Goal: Obtain resource: Obtain resource

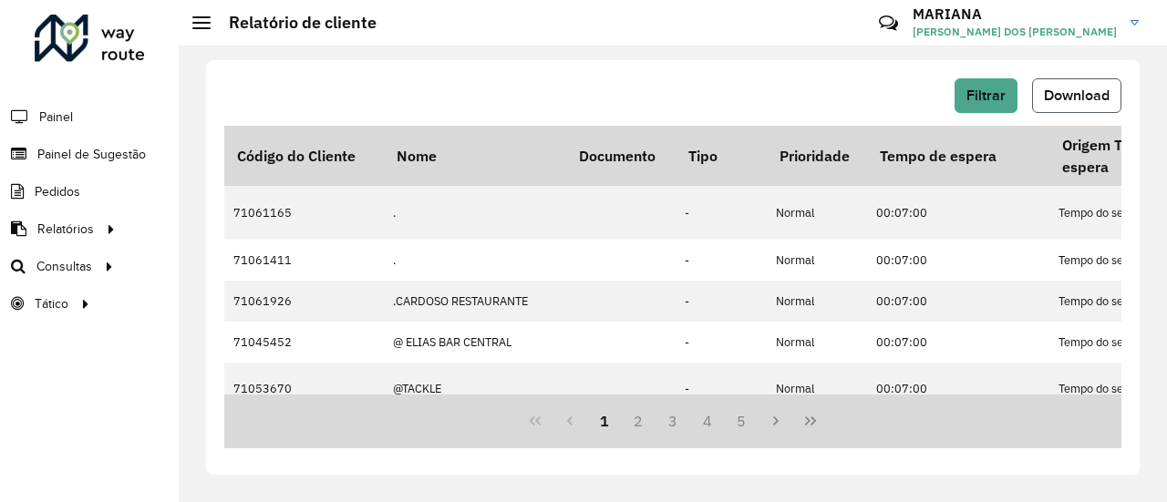
click at [1079, 95] on span "Download" at bounding box center [1077, 96] width 66 height 16
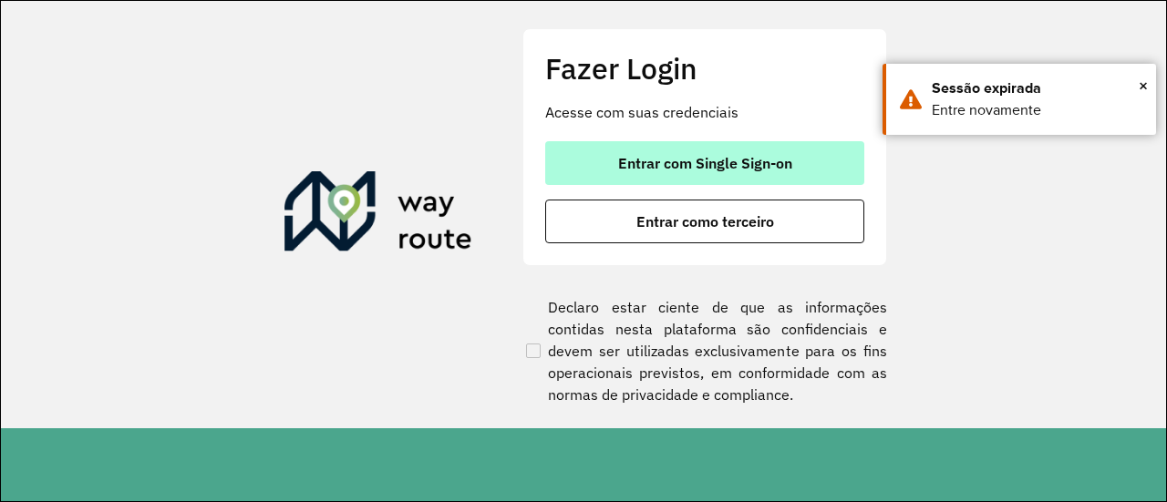
click at [753, 180] on button "Entrar com Single Sign-on" at bounding box center [704, 163] width 319 height 44
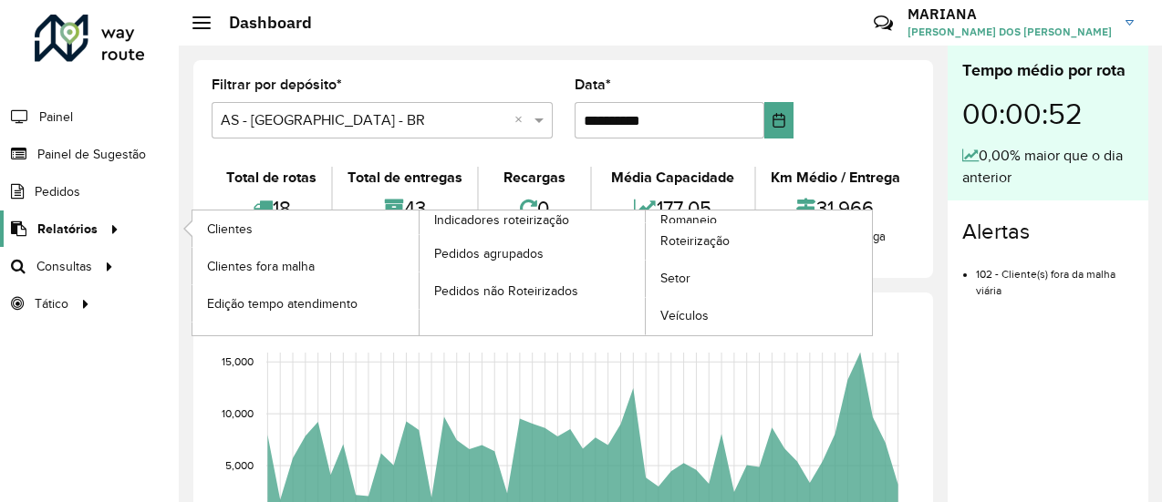
click at [77, 227] on span "Relatórios" at bounding box center [67, 229] width 60 height 19
click at [211, 229] on span "Clientes" at bounding box center [231, 229] width 49 height 19
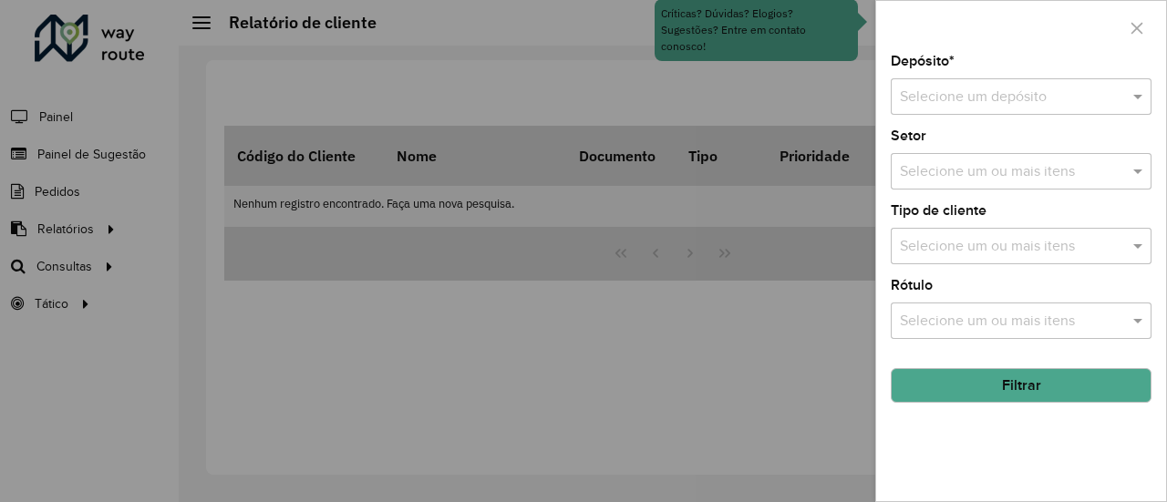
click at [974, 97] on input "text" at bounding box center [1003, 98] width 206 height 22
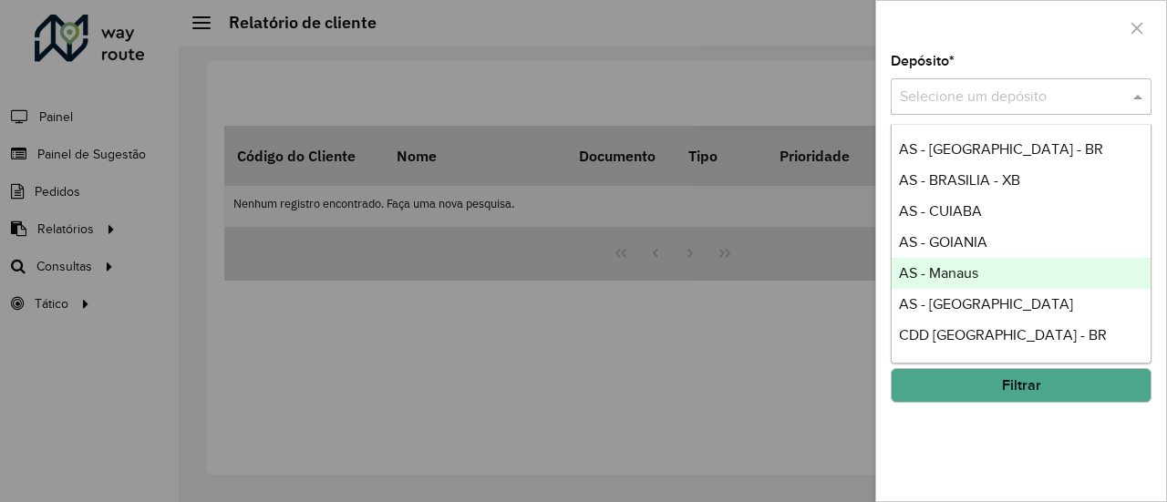
scroll to position [116, 0]
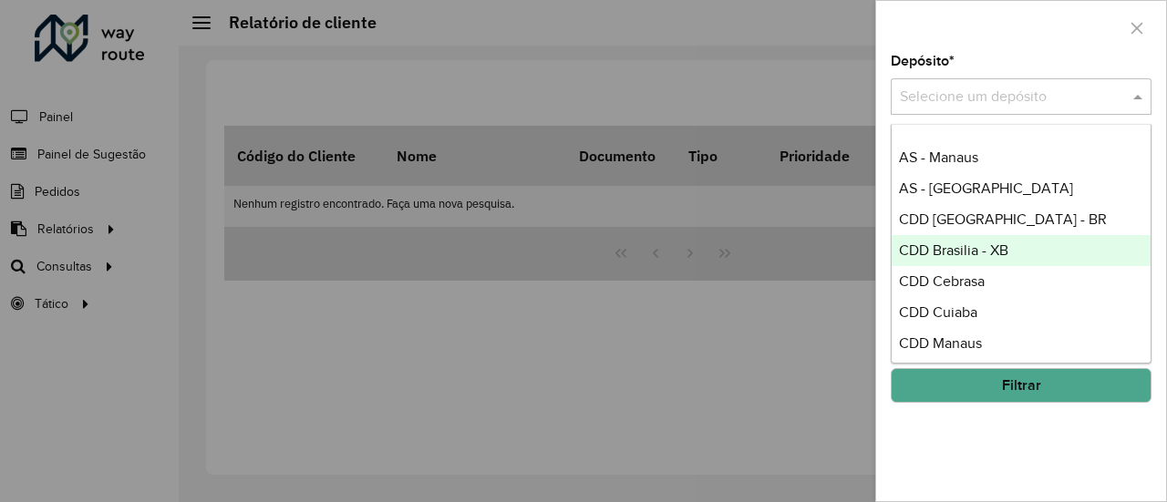
click at [980, 240] on div "CDD Brasilia - XB" at bounding box center [1022, 250] width 260 height 31
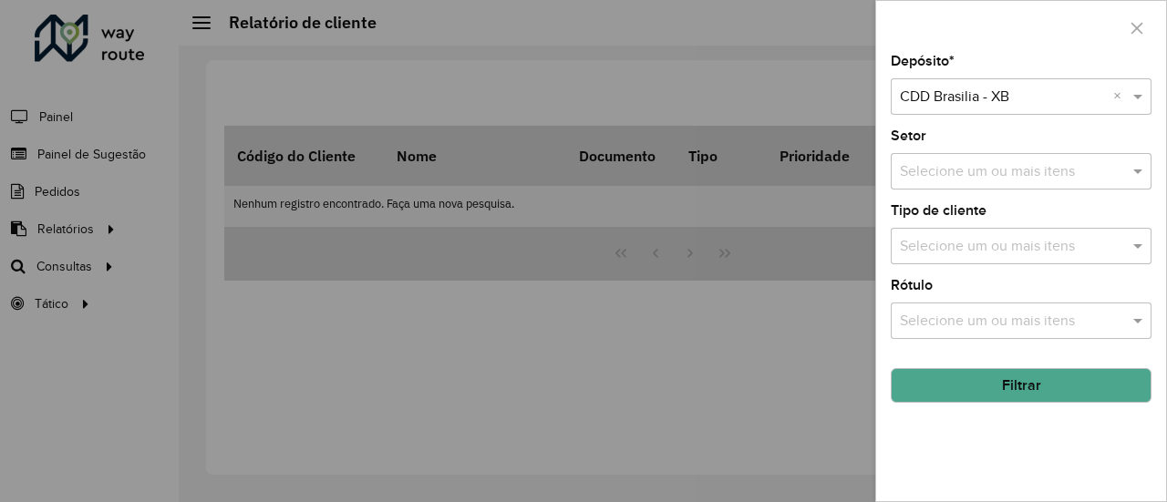
click at [995, 397] on button "Filtrar" at bounding box center [1021, 385] width 261 height 35
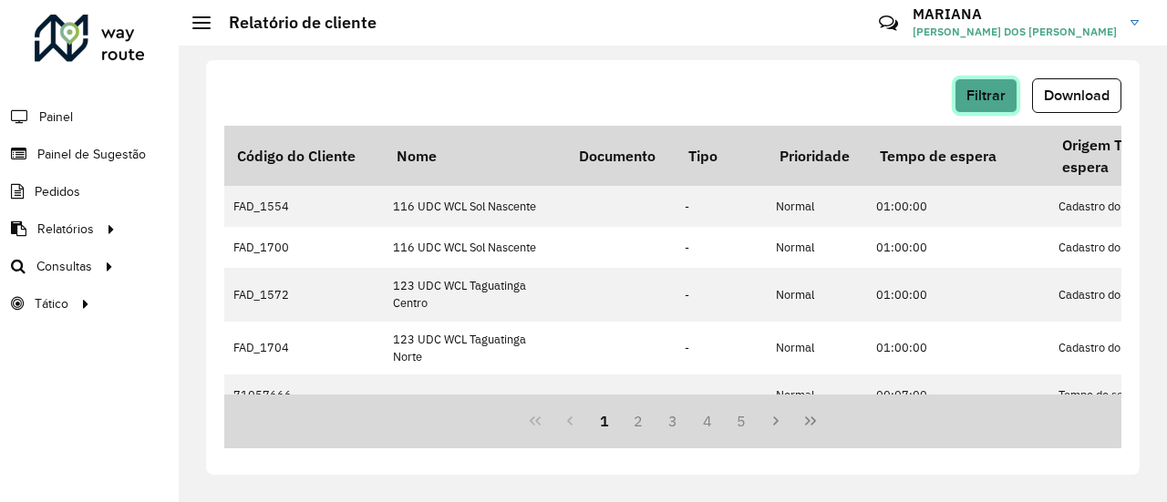
click at [976, 101] on span "Filtrar" at bounding box center [986, 96] width 39 height 16
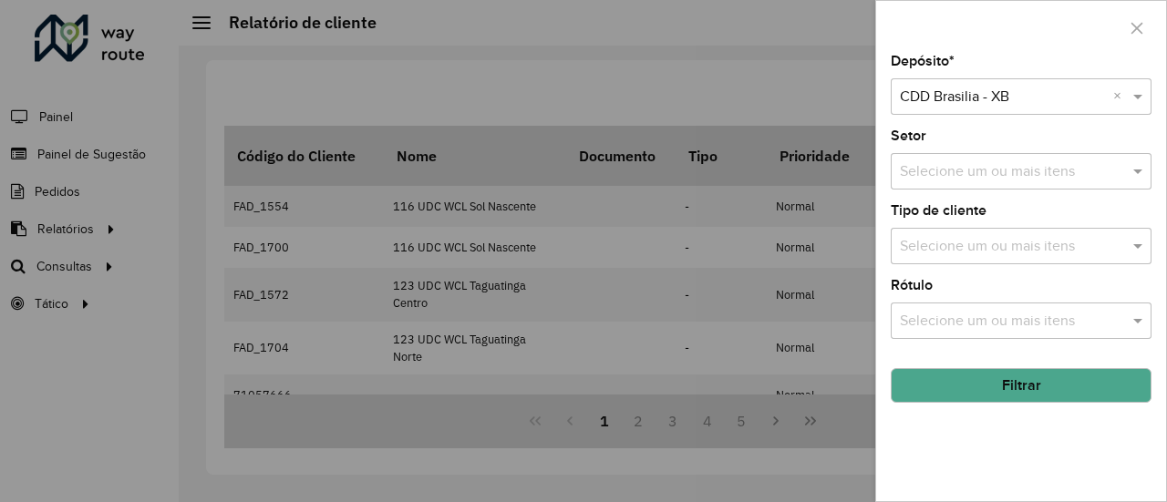
click at [959, 388] on button "Filtrar" at bounding box center [1021, 385] width 261 height 35
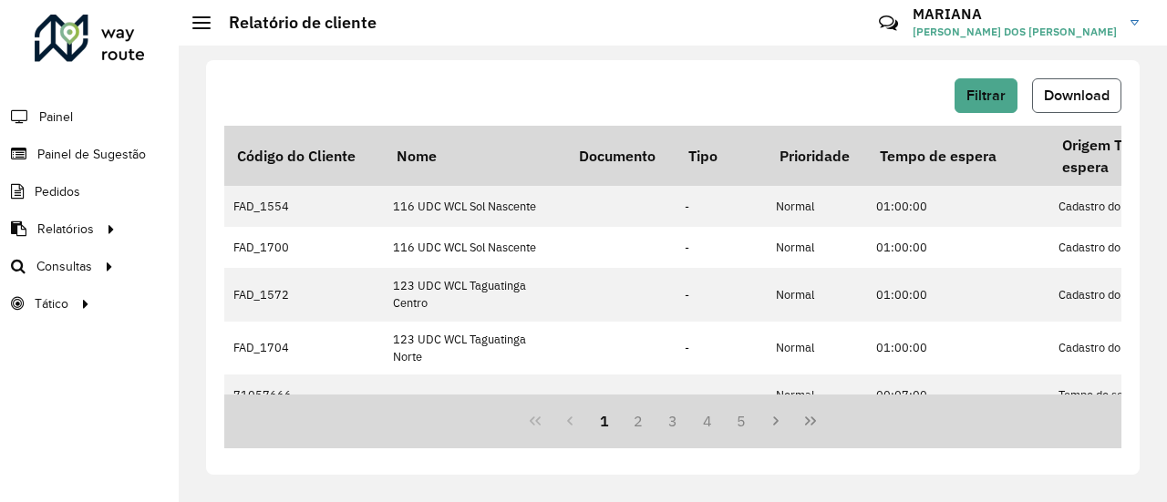
click at [1050, 98] on span "Download" at bounding box center [1077, 96] width 66 height 16
click at [109, 149] on span "Painel de Sugestão" at bounding box center [94, 154] width 114 height 19
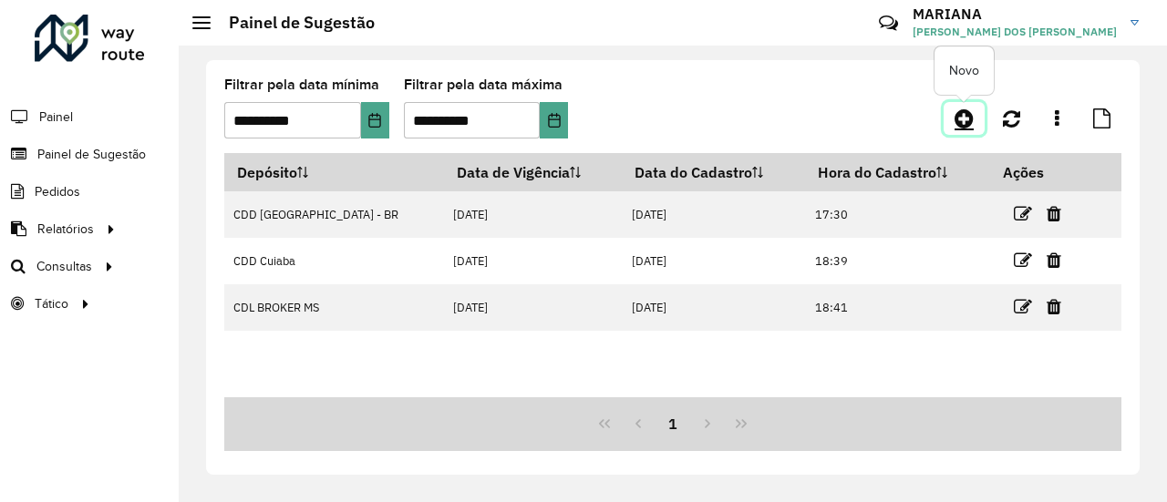
click at [979, 120] on link at bounding box center [964, 118] width 41 height 33
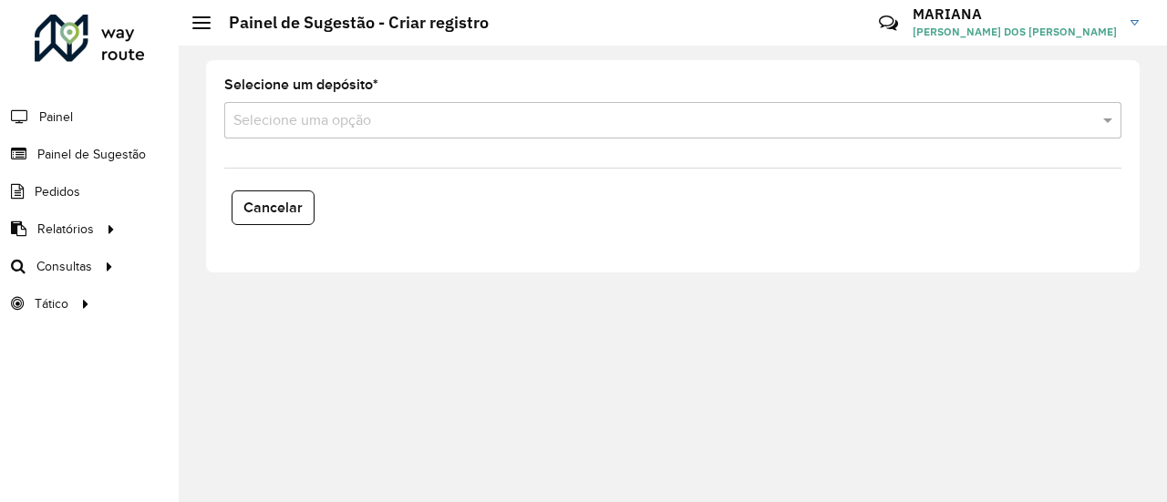
click at [581, 123] on input "text" at bounding box center [654, 121] width 843 height 22
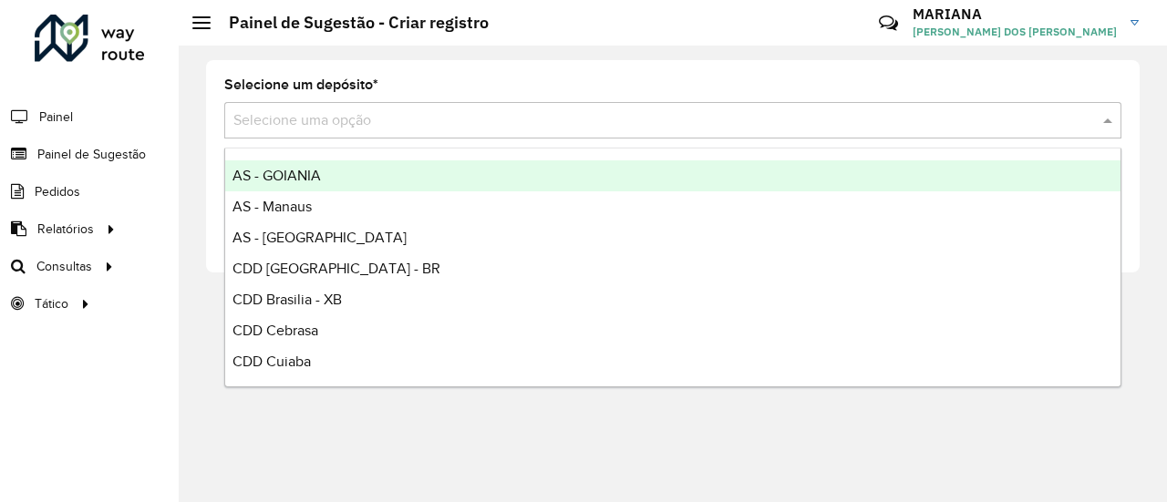
scroll to position [91, 0]
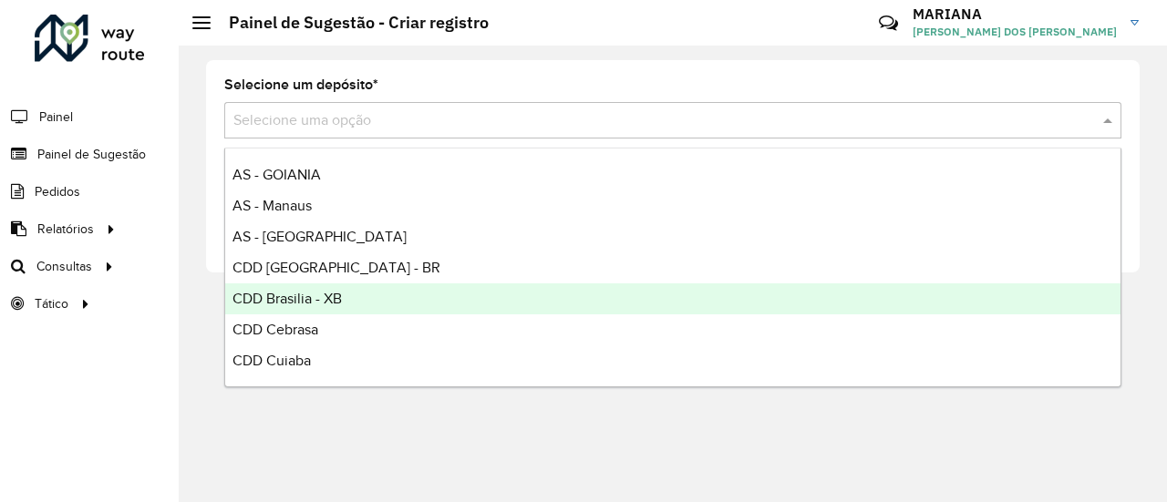
click at [390, 313] on div "CDD Brasilia - XB" at bounding box center [672, 299] width 895 height 31
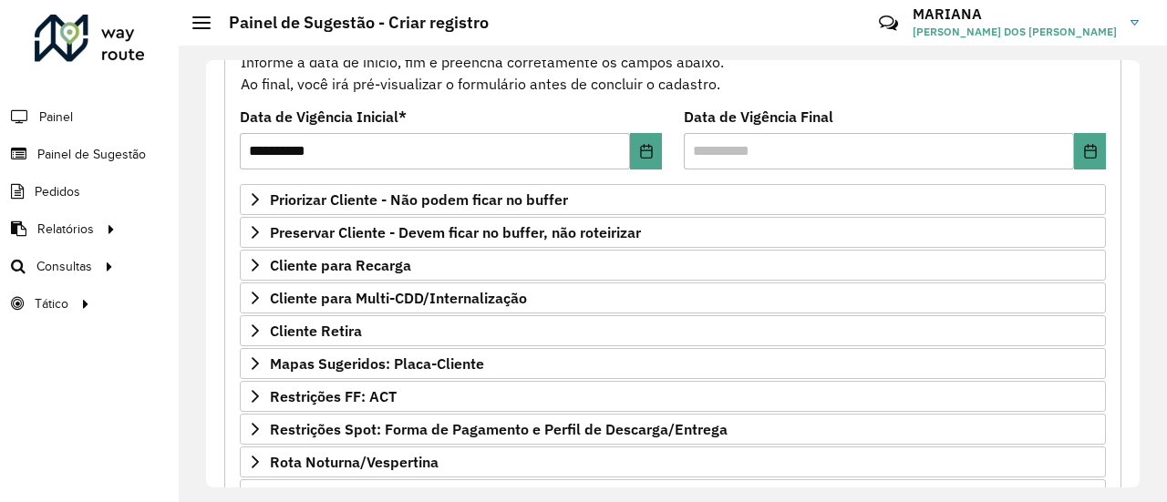
scroll to position [206, 0]
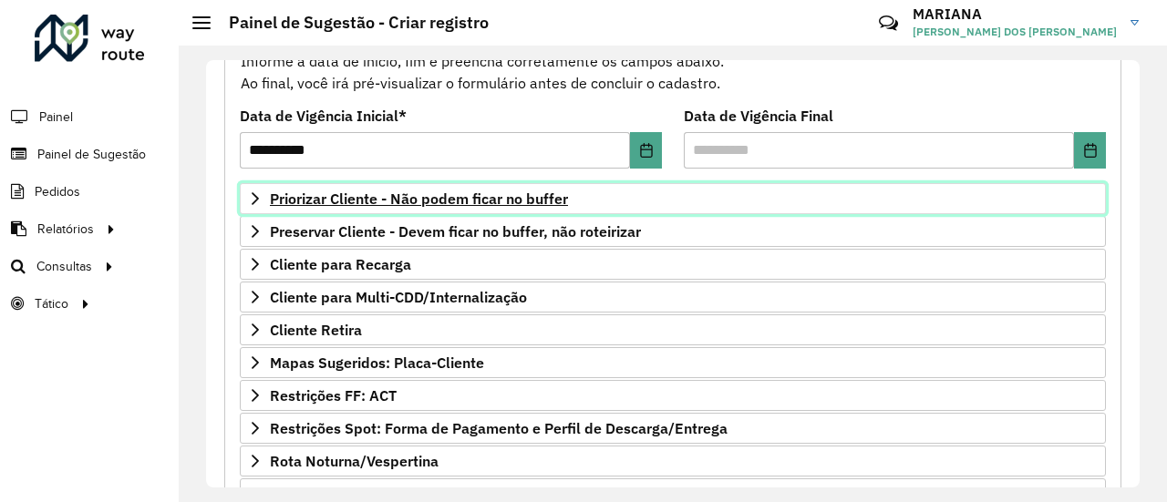
click at [502, 192] on span "Priorizar Cliente - Não podem ficar no buffer" at bounding box center [419, 198] width 298 height 15
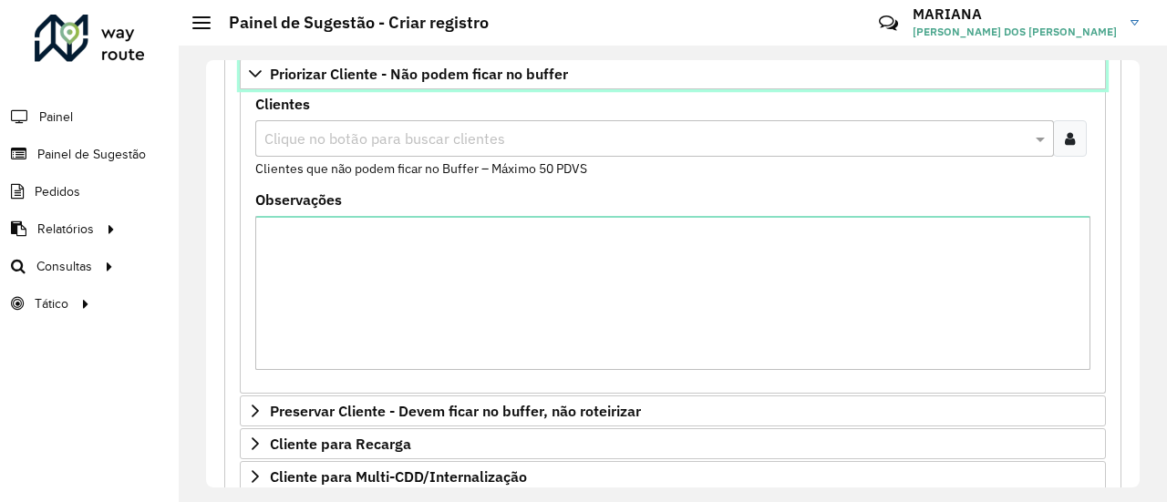
scroll to position [330, 0]
